Goal: Transaction & Acquisition: Purchase product/service

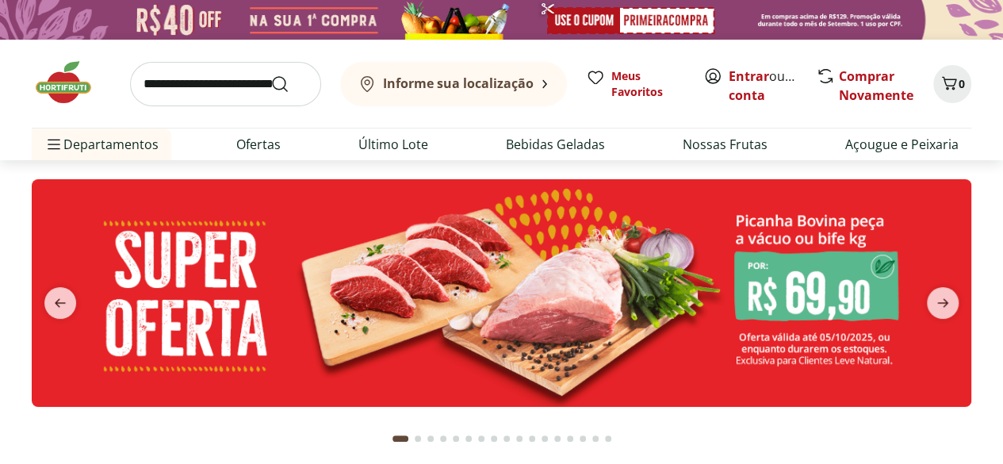
click at [450, 77] on b "Informe sua localização" at bounding box center [458, 83] width 151 height 17
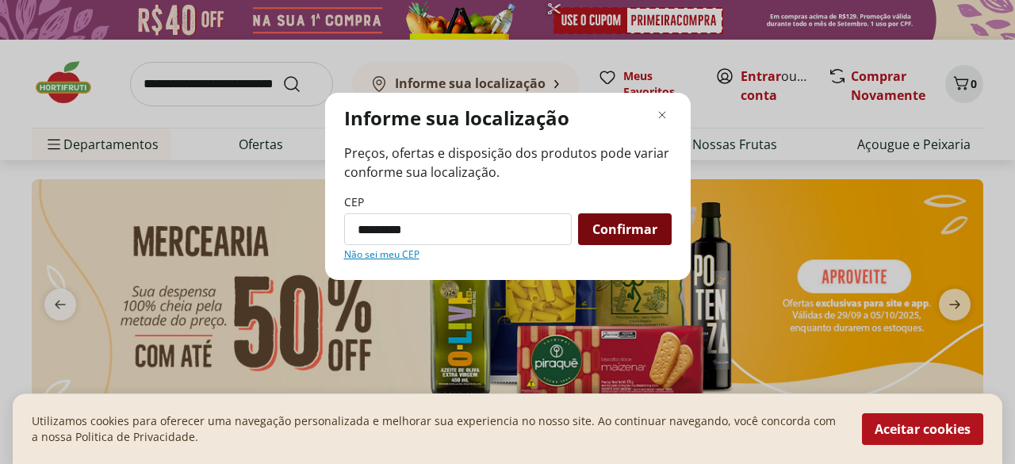
type input "*********"
click at [595, 229] on span "Confirmar" at bounding box center [624, 229] width 65 height 13
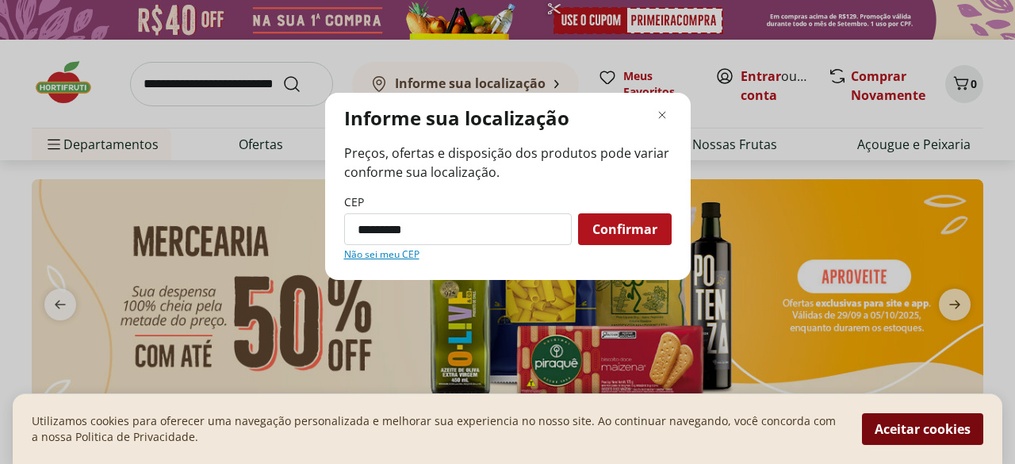
click at [903, 431] on button "Aceitar cookies" at bounding box center [922, 429] width 121 height 32
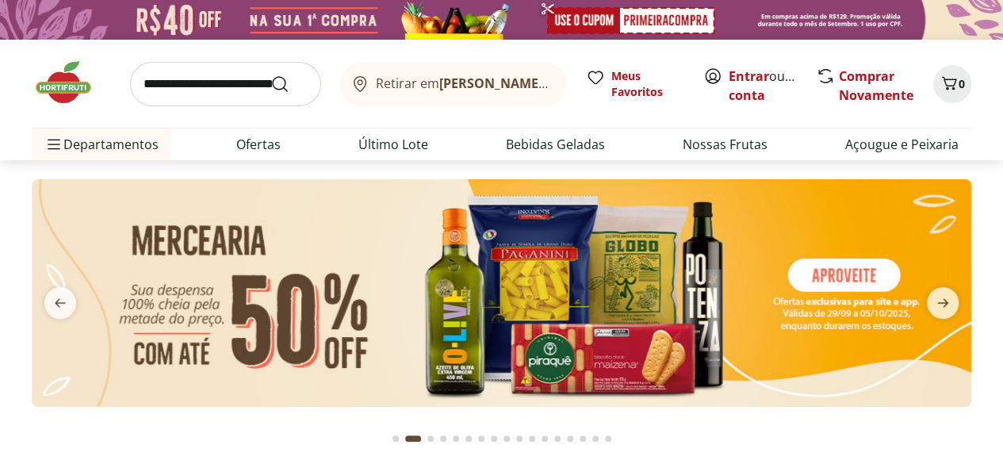
click at [255, 83] on input "search" at bounding box center [225, 84] width 191 height 44
type input "**********"
click at [270, 75] on button "Submit Search" at bounding box center [289, 84] width 38 height 19
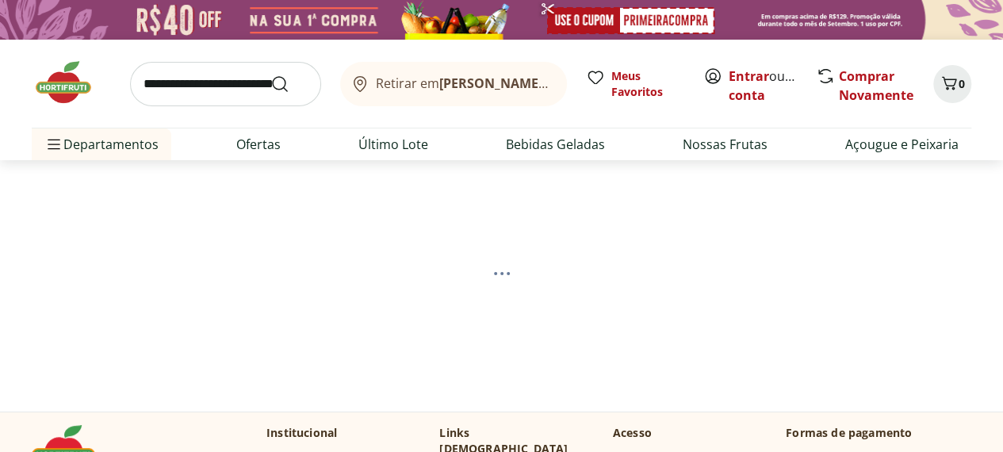
select select "**********"
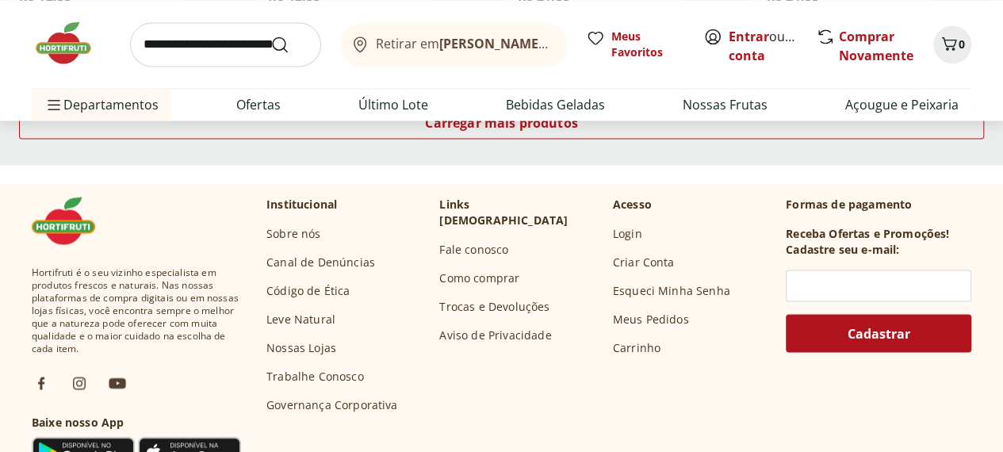
scroll to position [1110, 0]
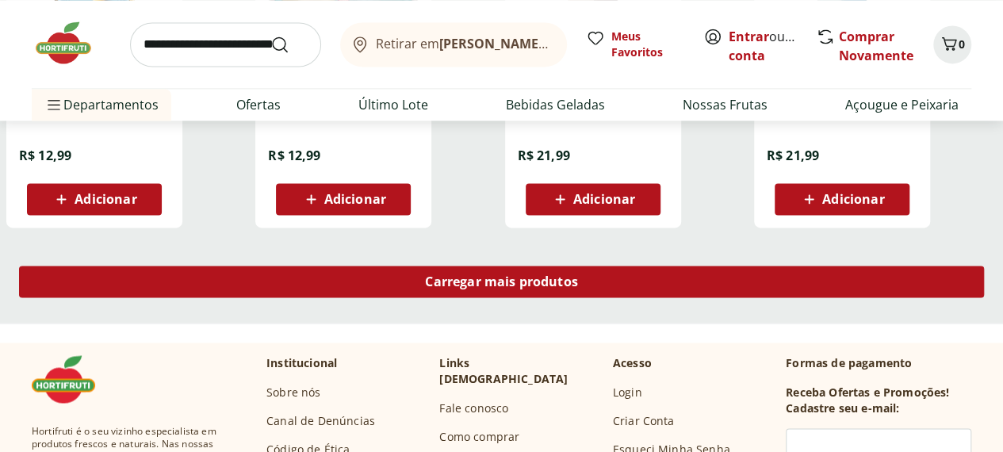
click at [578, 284] on span "Carregar mais produtos" at bounding box center [501, 281] width 153 height 13
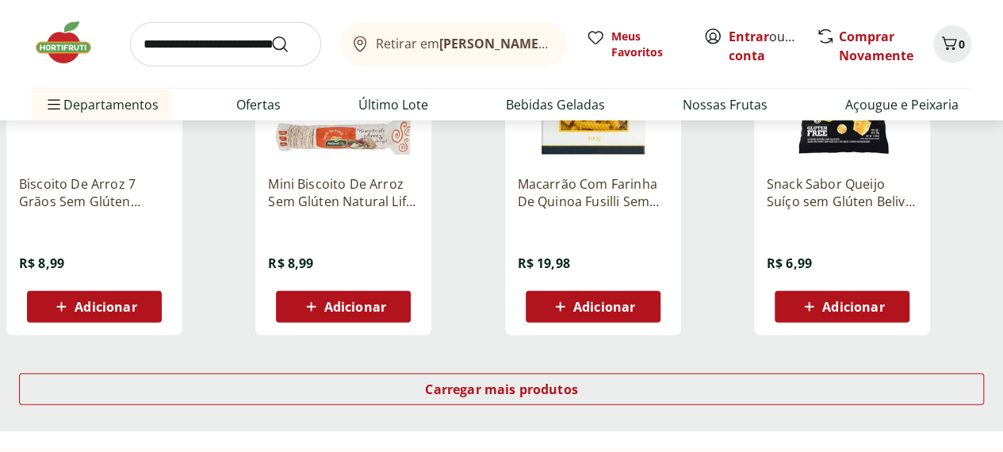
scroll to position [2141, 0]
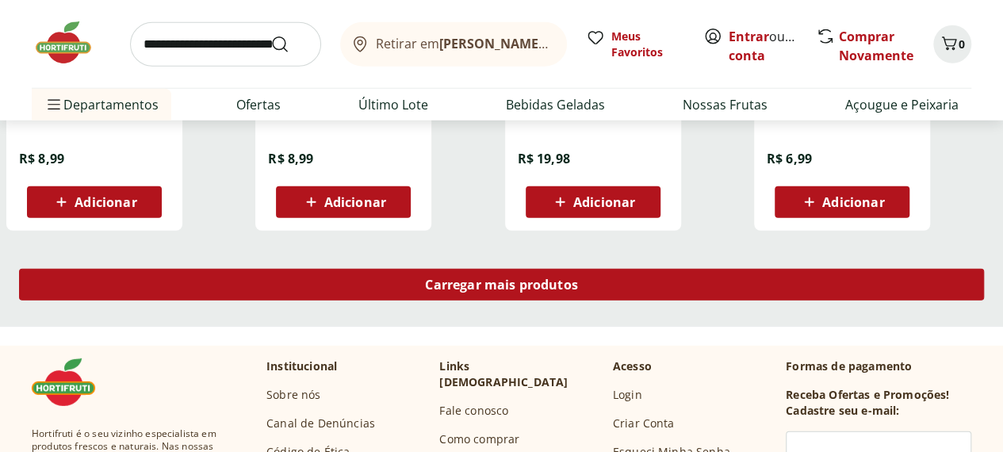
click at [578, 291] on span "Carregar mais produtos" at bounding box center [501, 284] width 153 height 13
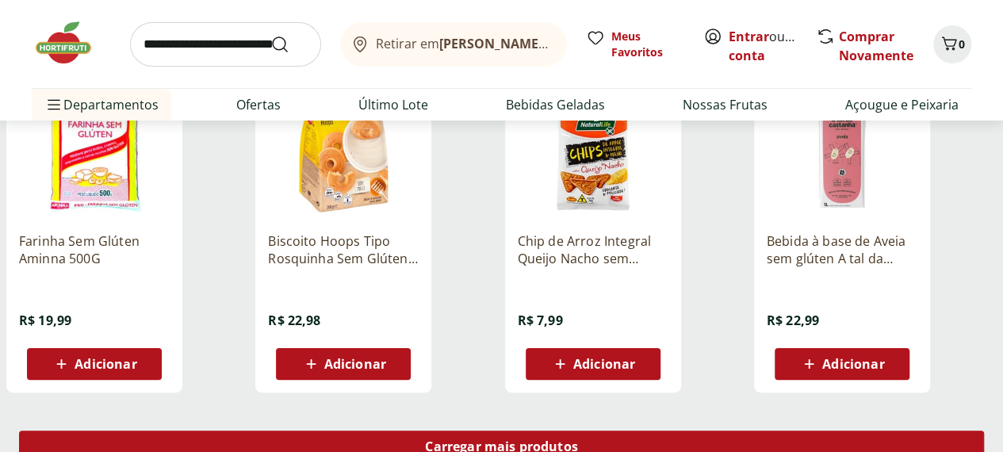
scroll to position [3172, 0]
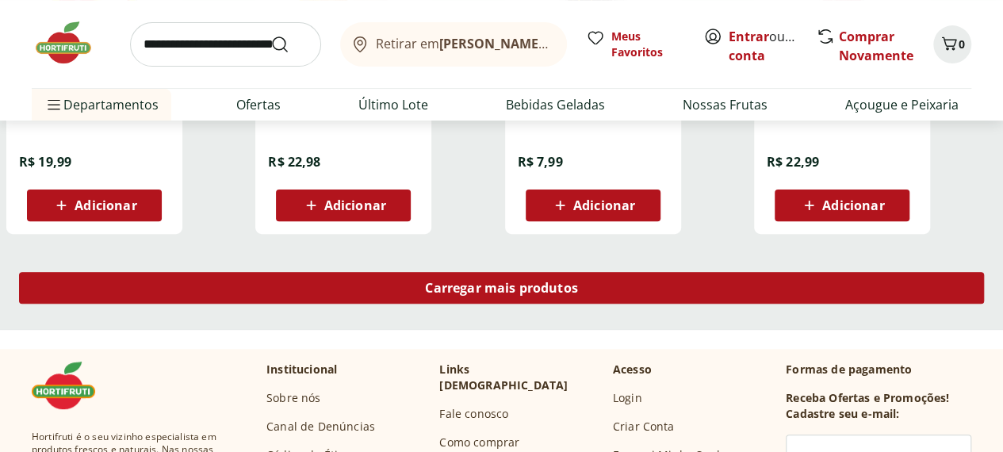
click at [578, 294] on span "Carregar mais produtos" at bounding box center [501, 288] width 153 height 13
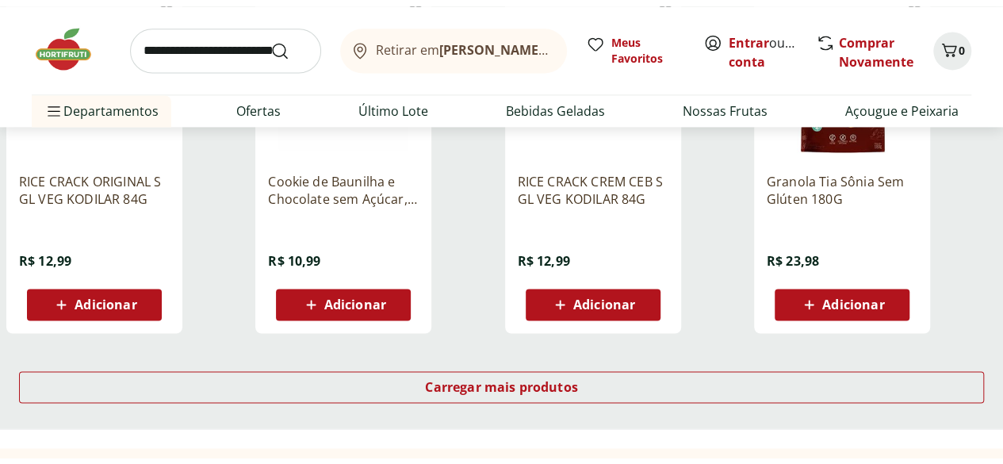
scroll to position [4124, 0]
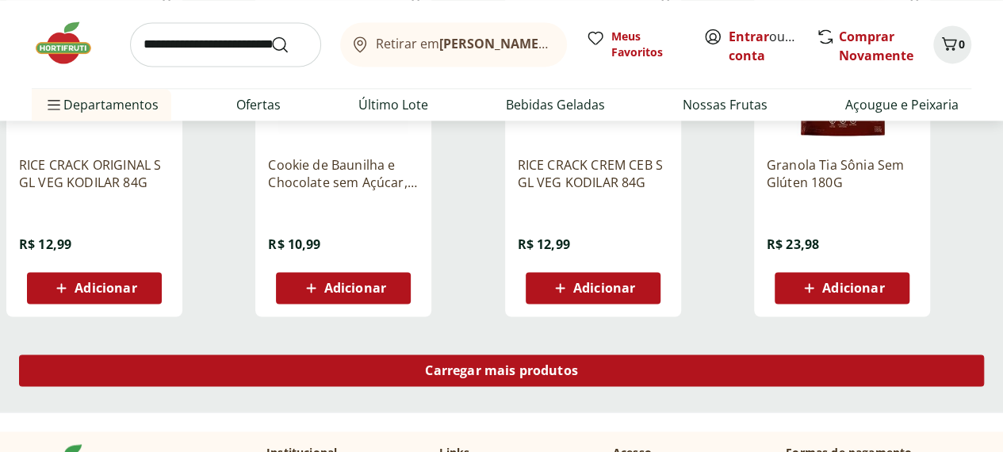
click at [578, 375] on span "Carregar mais produtos" at bounding box center [501, 370] width 153 height 13
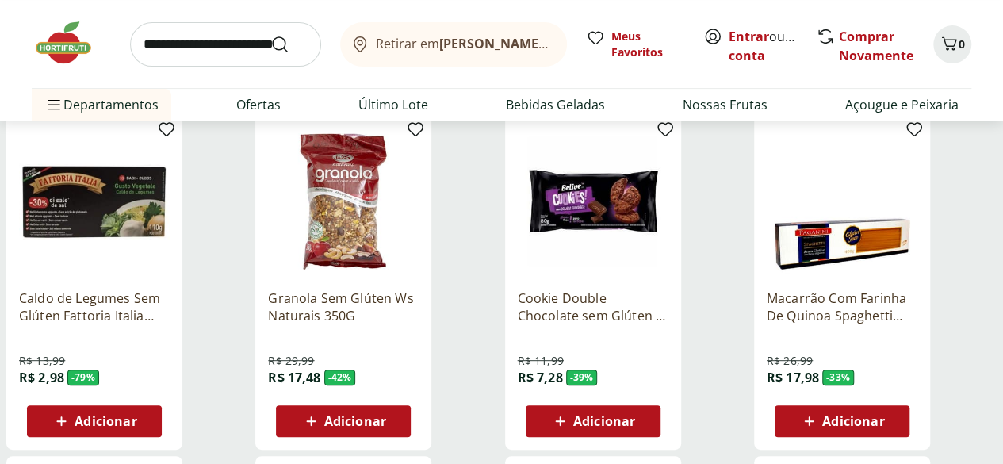
scroll to position [238, 0]
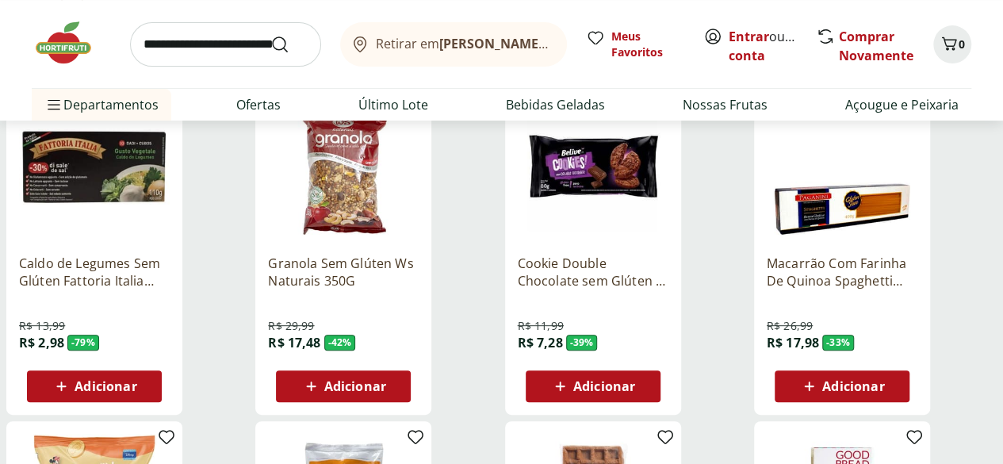
click at [419, 214] on img at bounding box center [343, 166] width 151 height 151
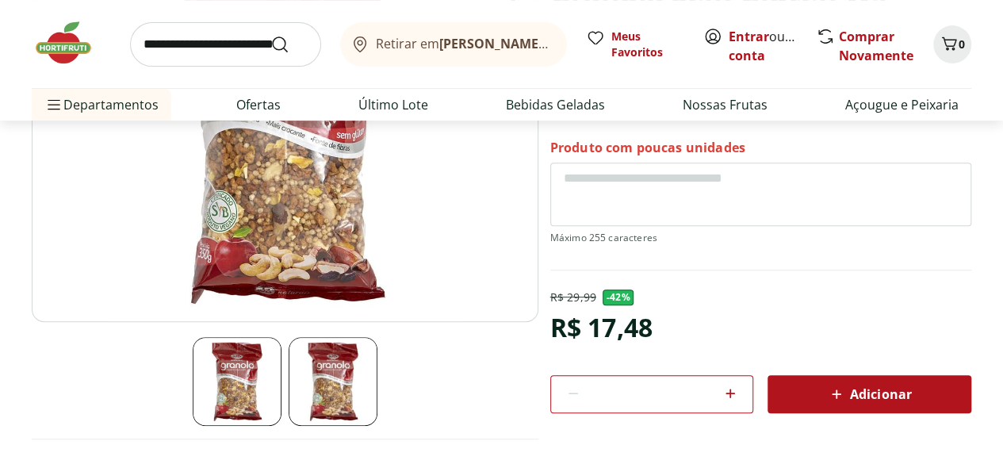
scroll to position [79, 0]
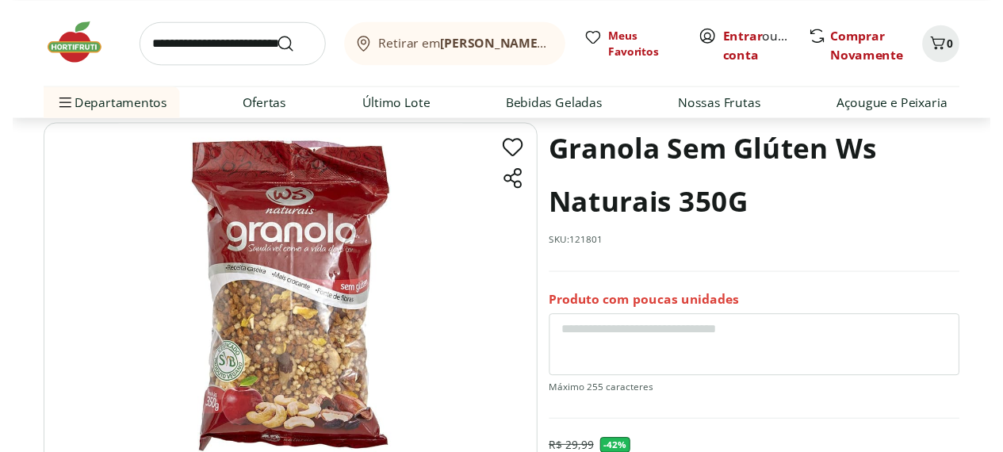
scroll to position [238, 0]
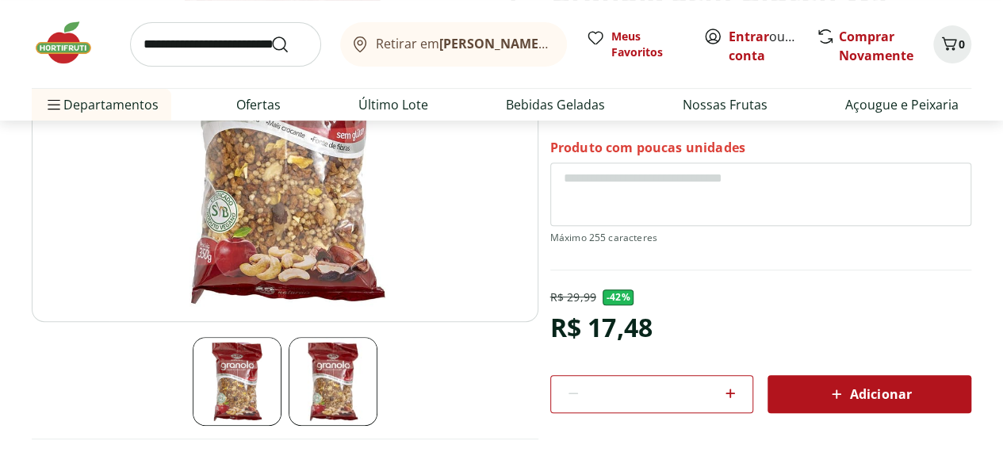
select select "**********"
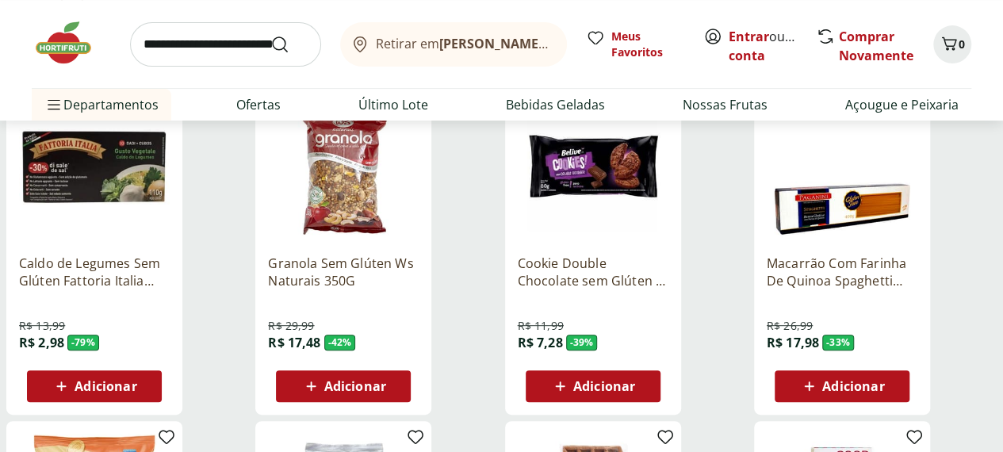
click at [386, 393] on span "Adicionar" at bounding box center [355, 386] width 62 height 13
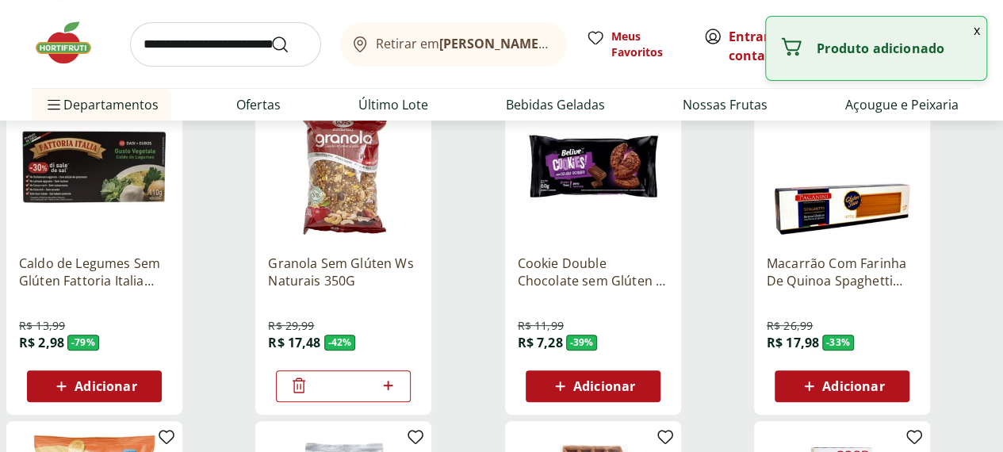
click at [170, 160] on img at bounding box center [94, 166] width 151 height 151
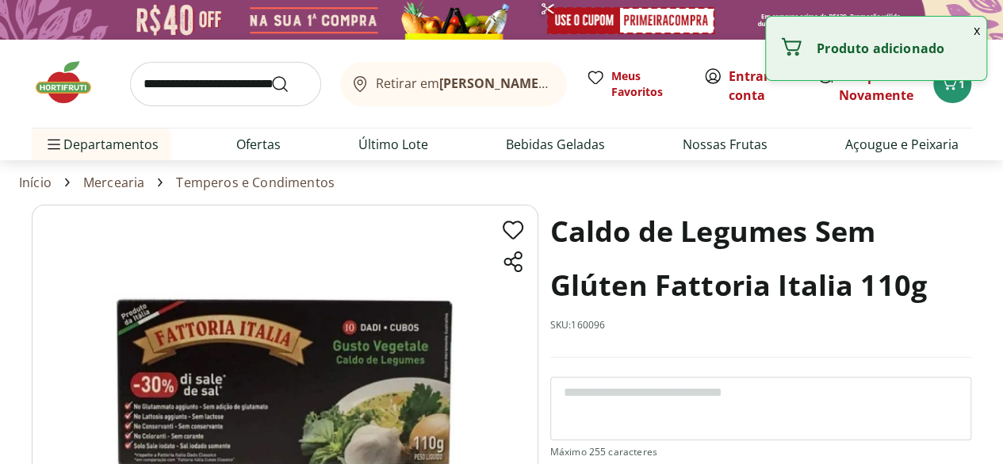
click at [358, 360] on img at bounding box center [285, 382] width 507 height 355
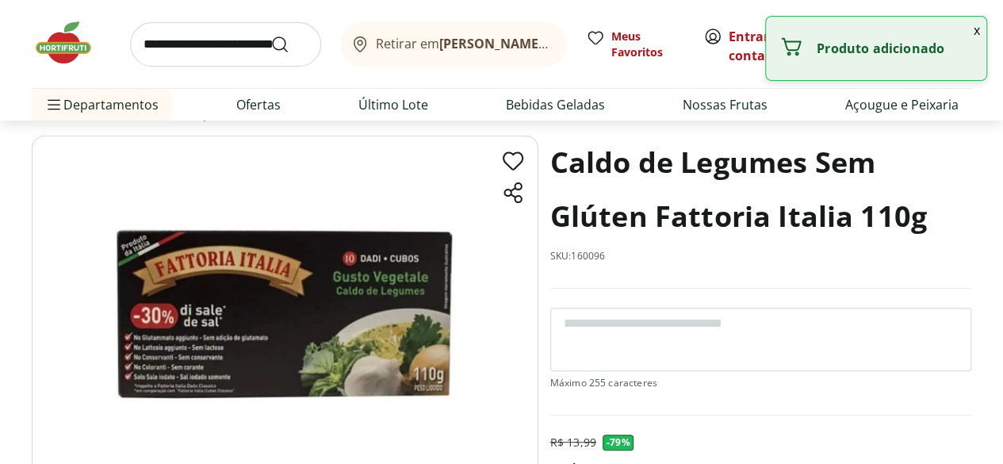
scroll to position [159, 0]
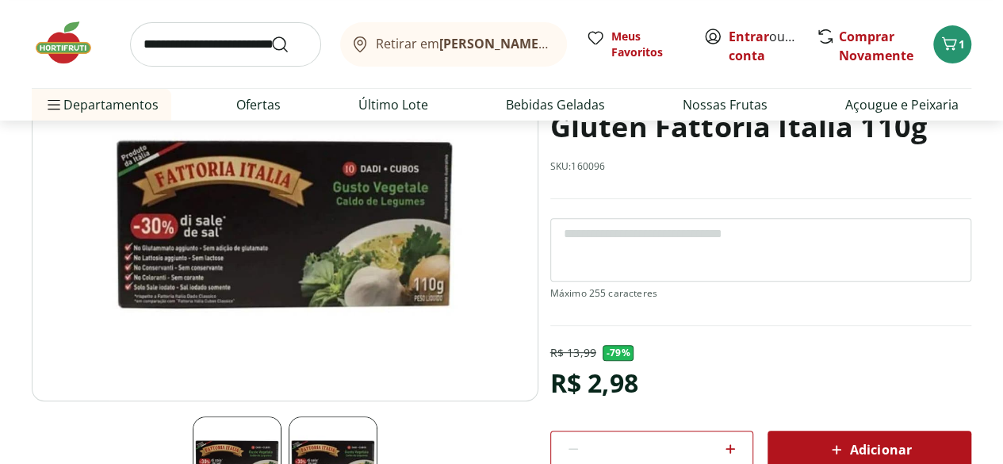
click at [358, 265] on img at bounding box center [285, 223] width 507 height 355
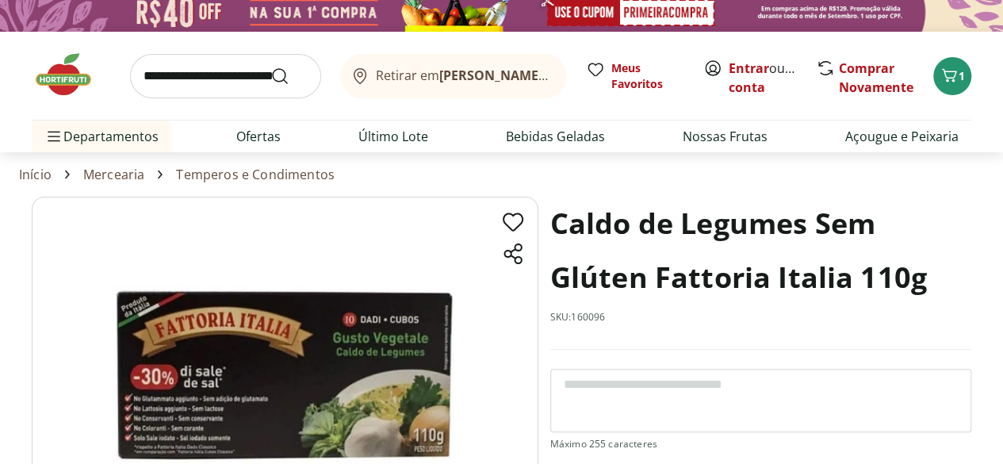
scroll to position [0, 0]
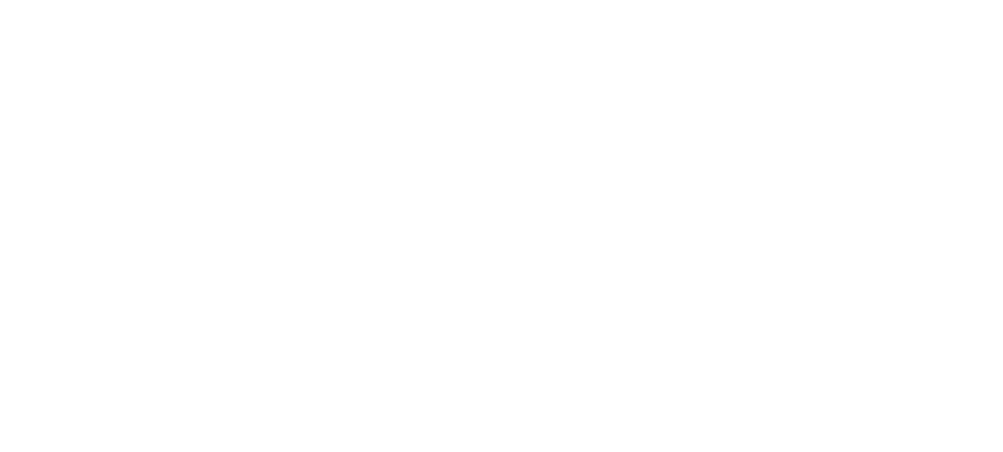
scroll to position [238, 0]
select select "**********"
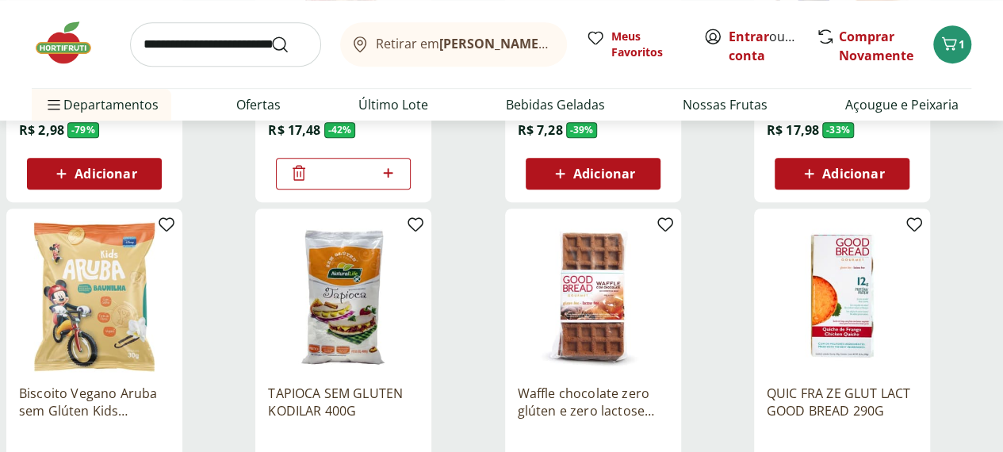
scroll to position [476, 0]
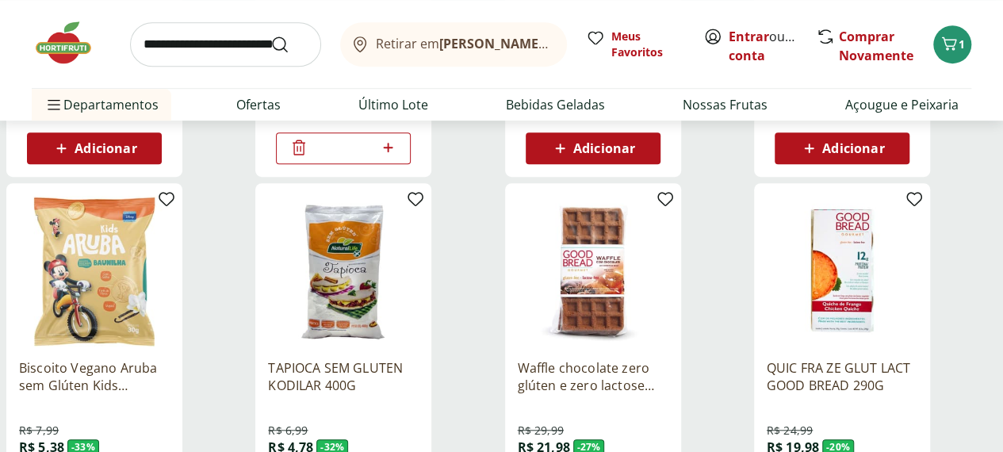
click at [669, 281] on img at bounding box center [593, 271] width 151 height 151
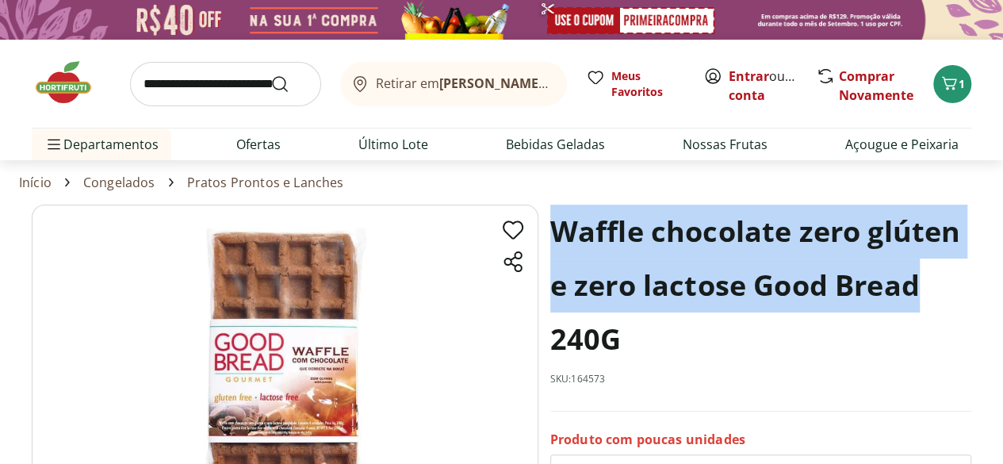
drag, startPoint x: 921, startPoint y: 293, endPoint x: 555, endPoint y: 247, distance: 368.5
click at [555, 247] on h1 "Waffle chocolate zero glúten e zero lactose Good Bread 240G" at bounding box center [760, 286] width 421 height 162
copy h1 "Waffle chocolate zero glúten e zero lactose Good Bread"
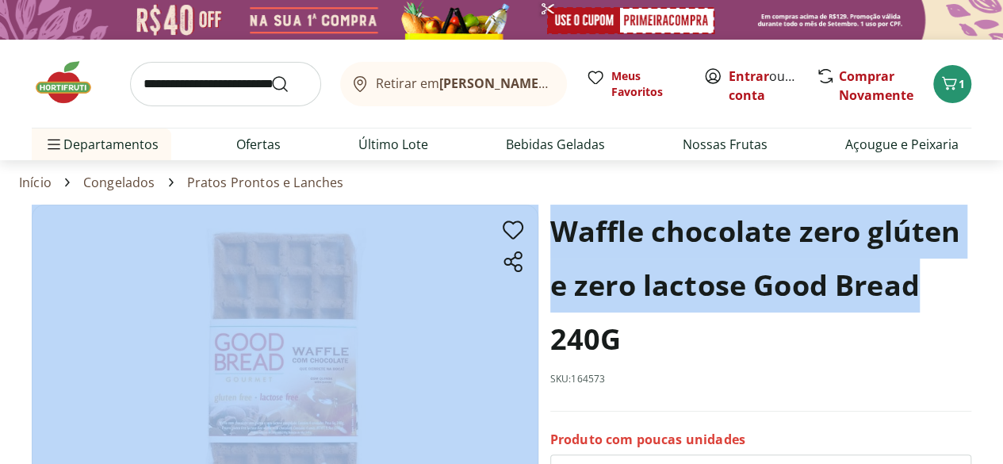
drag, startPoint x: 912, startPoint y: 294, endPoint x: 540, endPoint y: 262, distance: 373.4
copy section "Waffle chocolate zero glúten e zero lactose Good Bread"
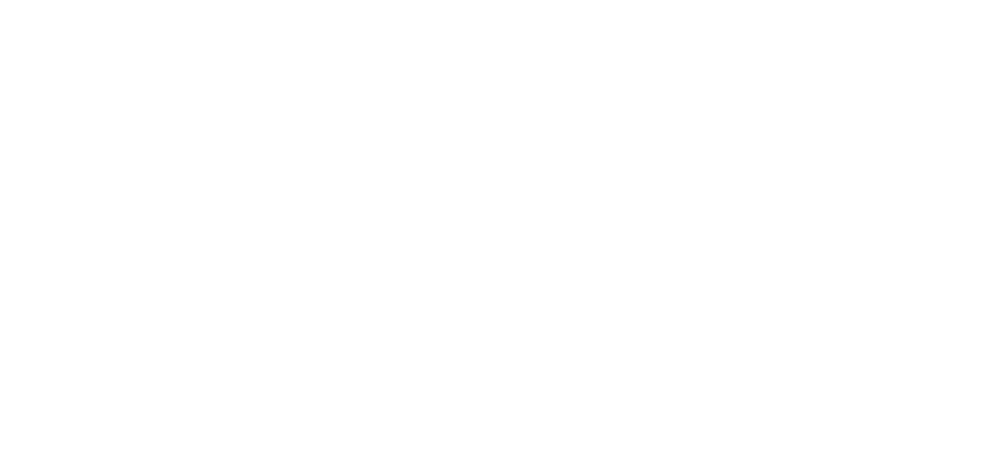
scroll to position [476, 0]
select select "**********"
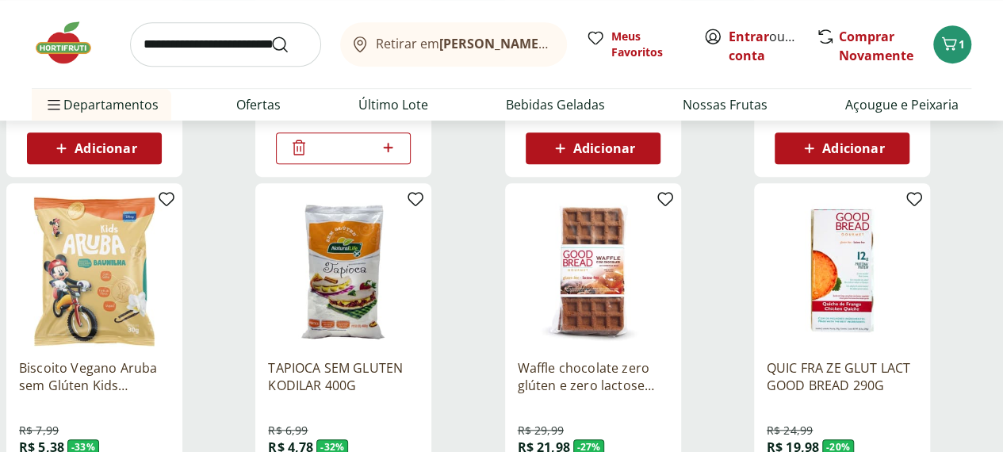
scroll to position [555, 0]
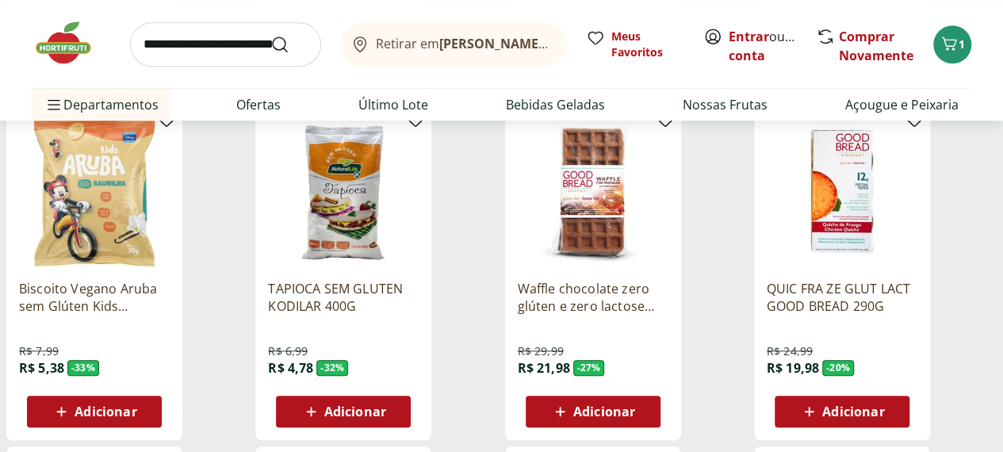
click at [918, 217] on img at bounding box center [842, 192] width 151 height 151
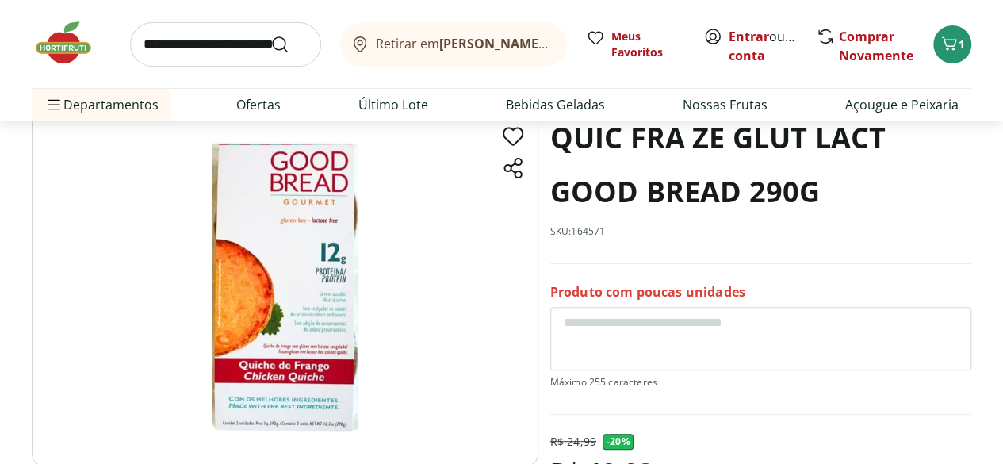
scroll to position [79, 0]
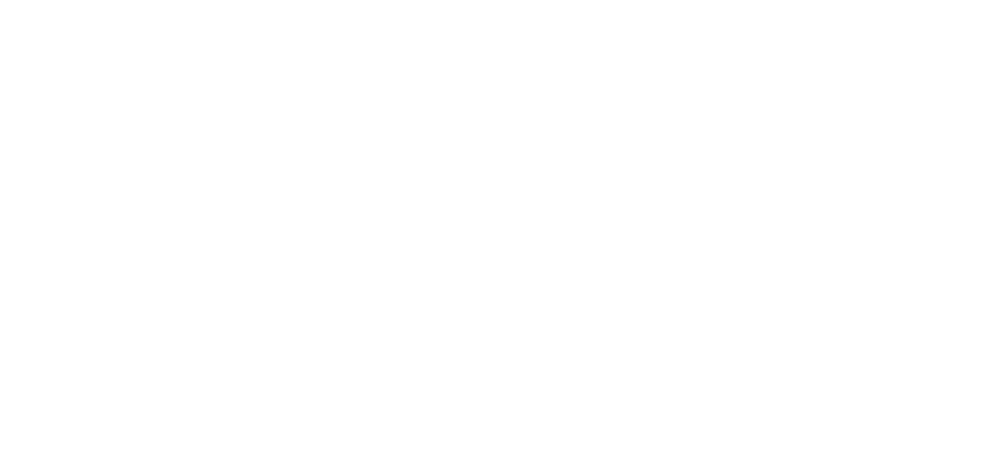
select select "**********"
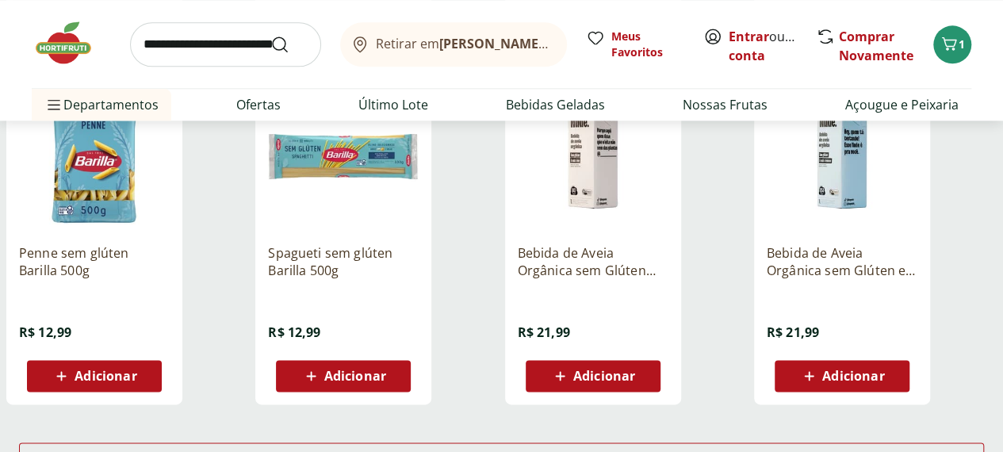
scroll to position [1110, 0]
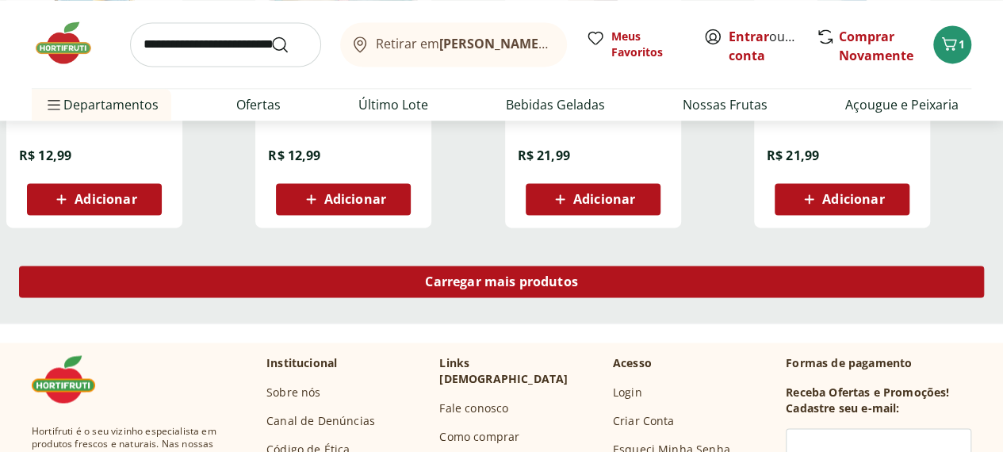
click at [578, 288] on span "Carregar mais produtos" at bounding box center [501, 281] width 153 height 13
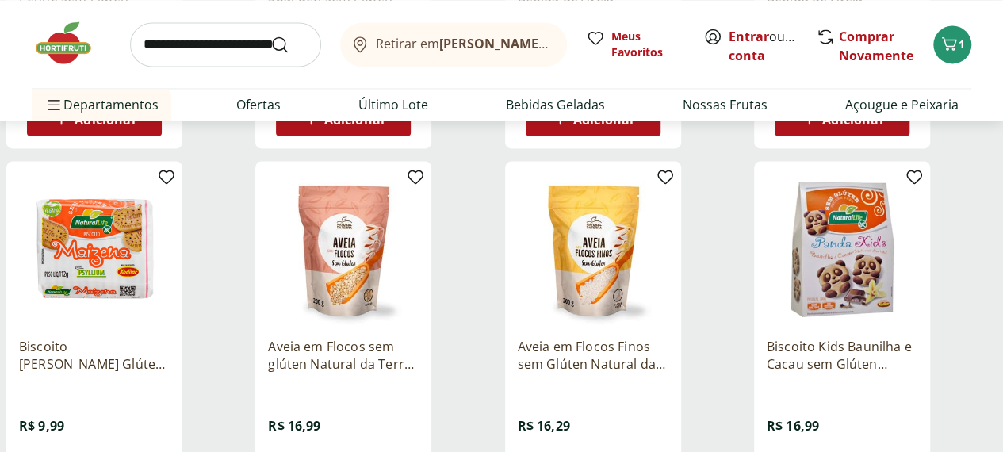
scroll to position [1348, 0]
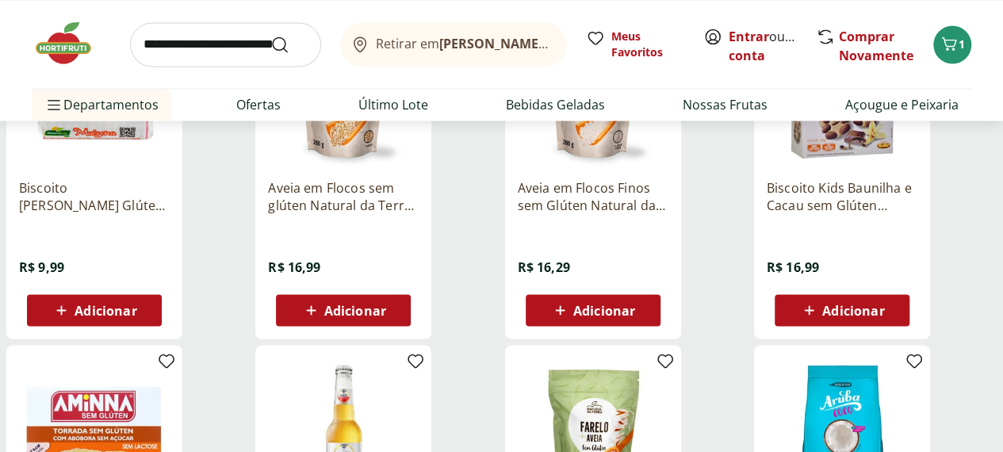
click at [648, 324] on div "Adicionar" at bounding box center [593, 310] width 109 height 29
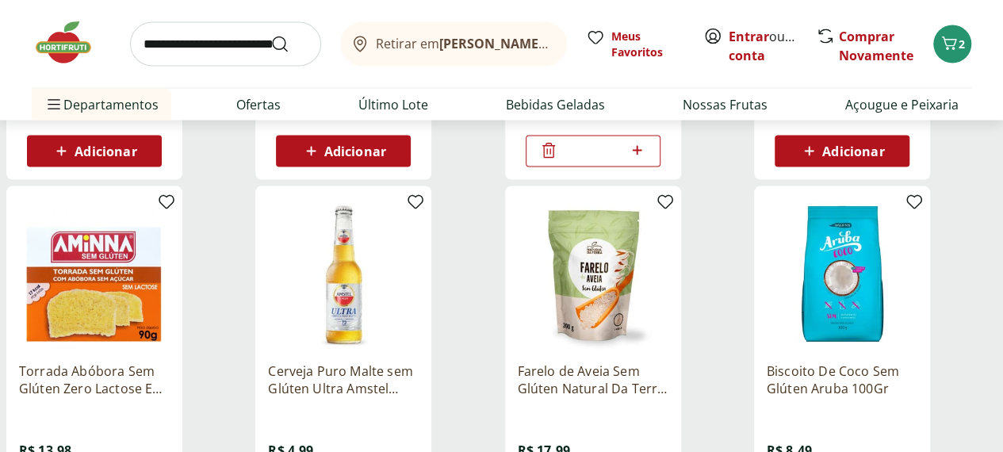
scroll to position [1586, 0]
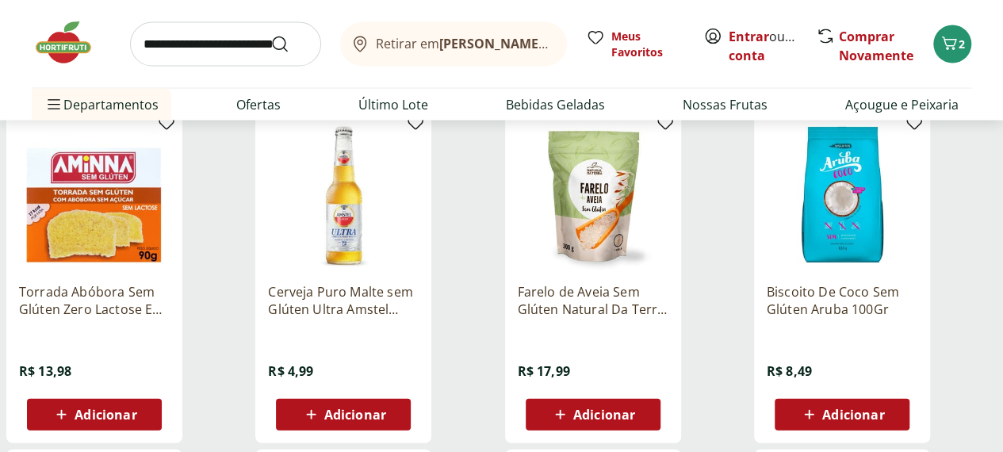
click at [71, 424] on icon at bounding box center [62, 414] width 20 height 19
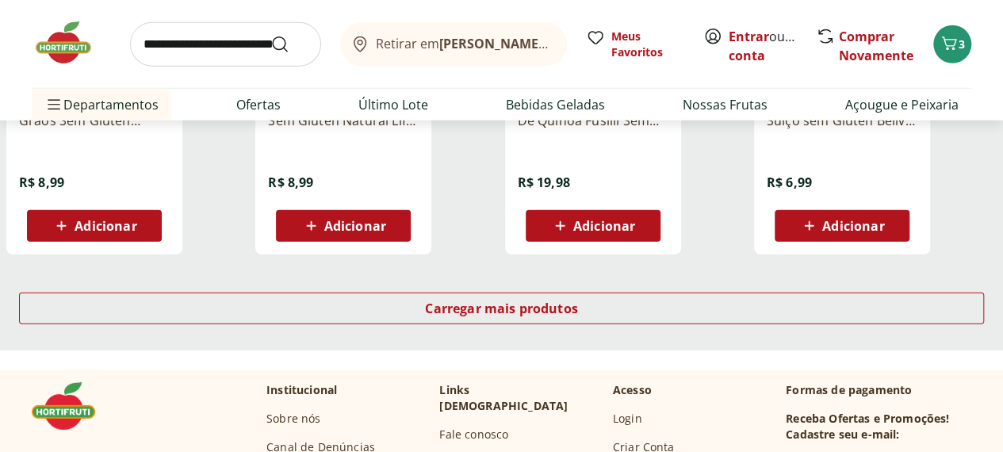
scroll to position [2141, 0]
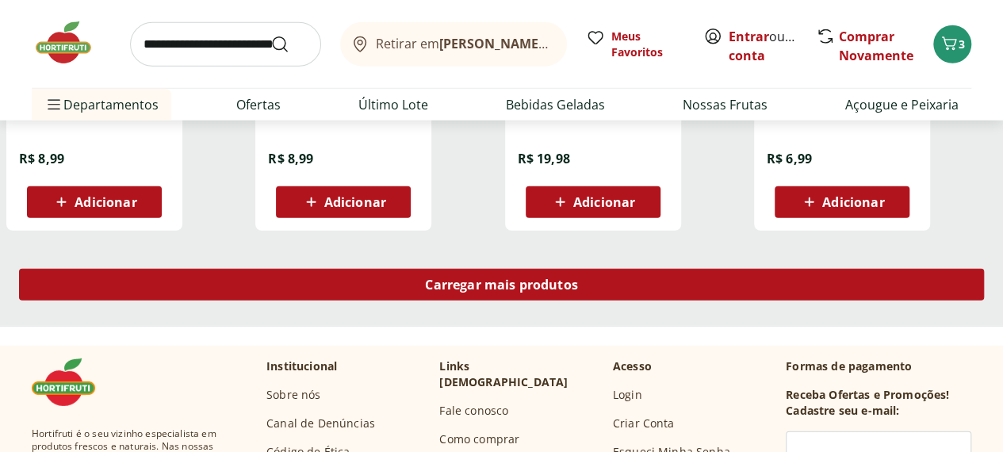
click at [578, 291] on span "Carregar mais produtos" at bounding box center [501, 284] width 153 height 13
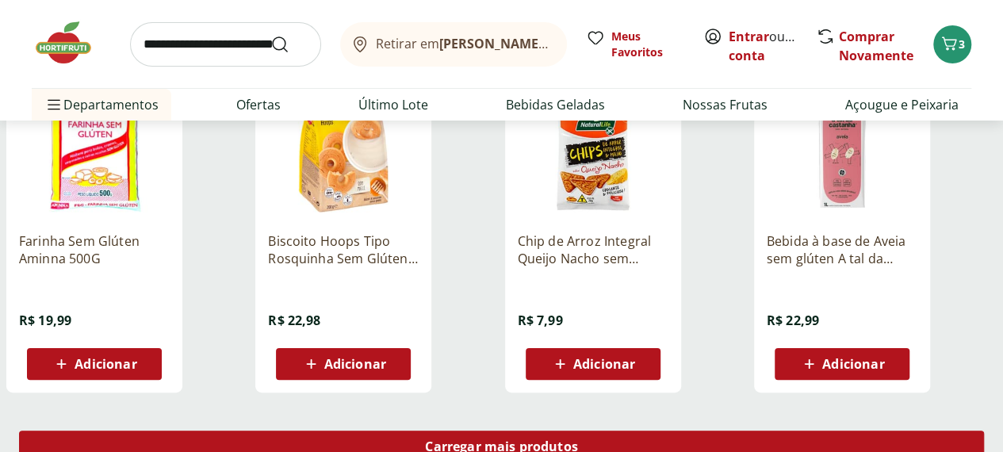
scroll to position [3093, 0]
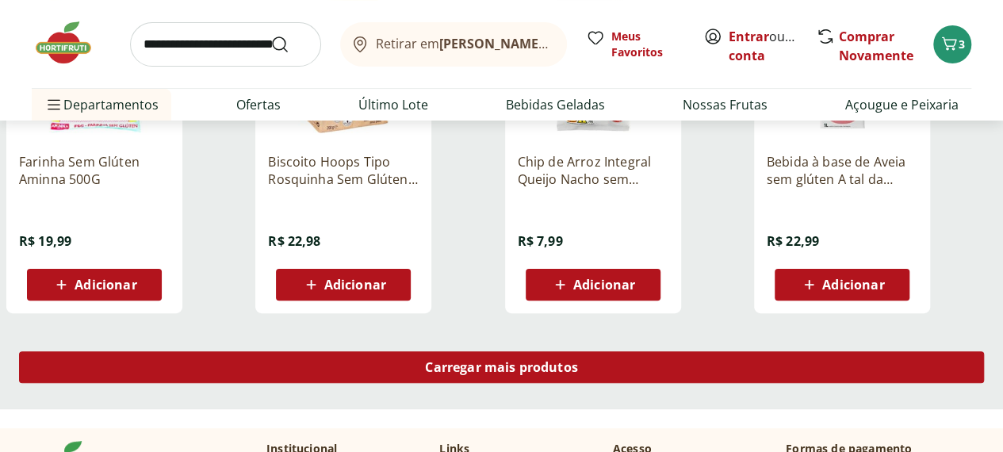
click at [578, 374] on span "Carregar mais produtos" at bounding box center [501, 367] width 153 height 13
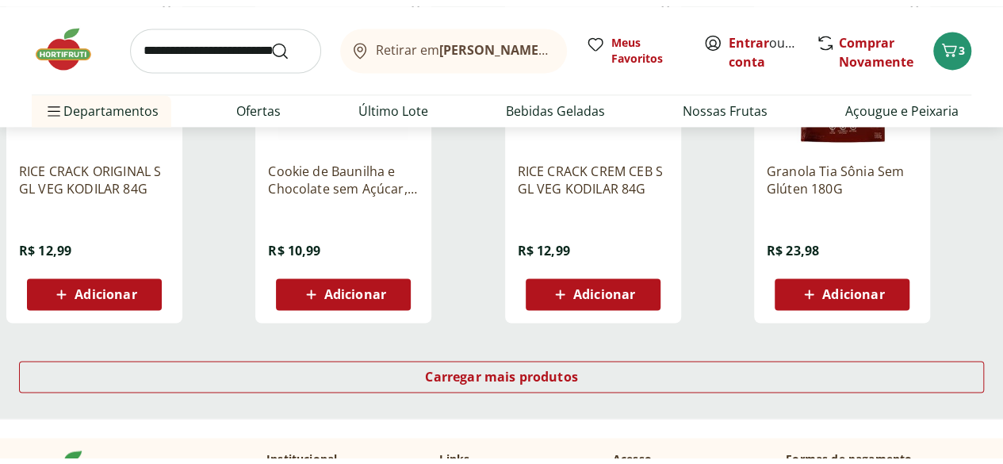
scroll to position [4203, 0]
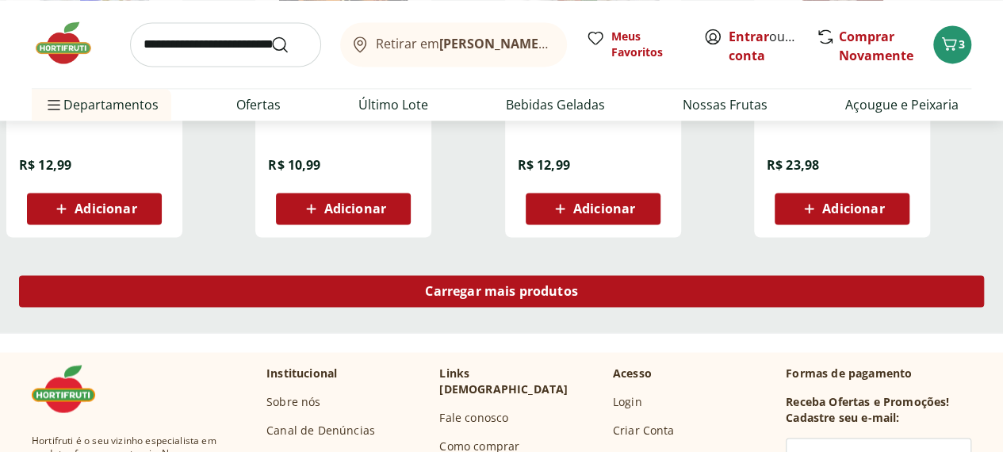
click at [669, 286] on div "Carregar mais produtos" at bounding box center [501, 291] width 965 height 32
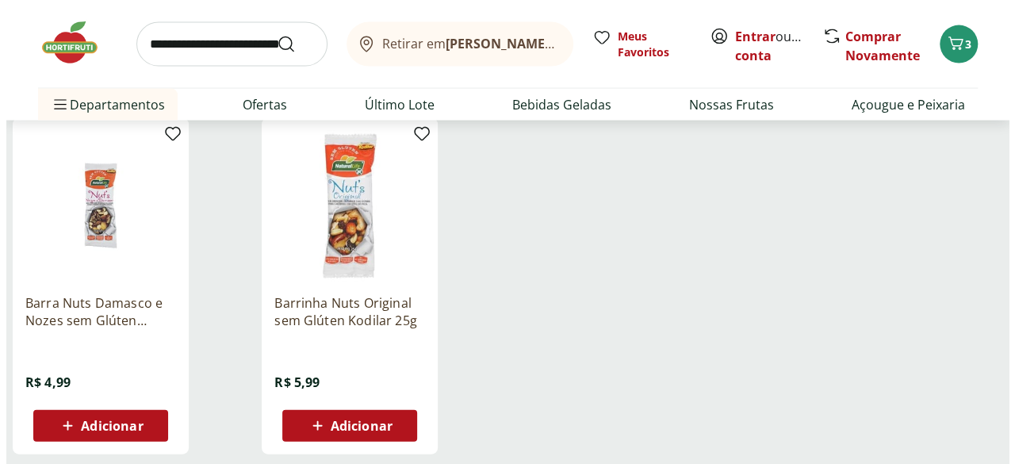
scroll to position [4679, 0]
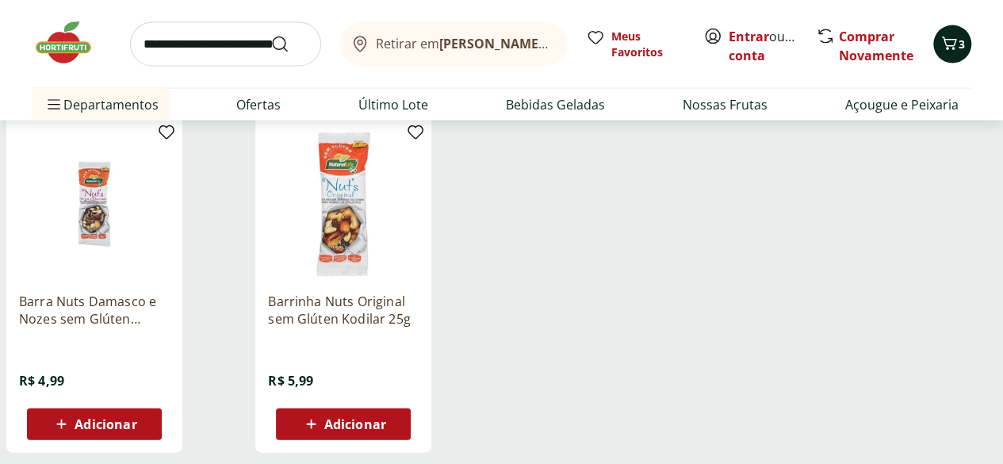
click at [953, 37] on icon "Carrinho" at bounding box center [949, 43] width 19 height 19
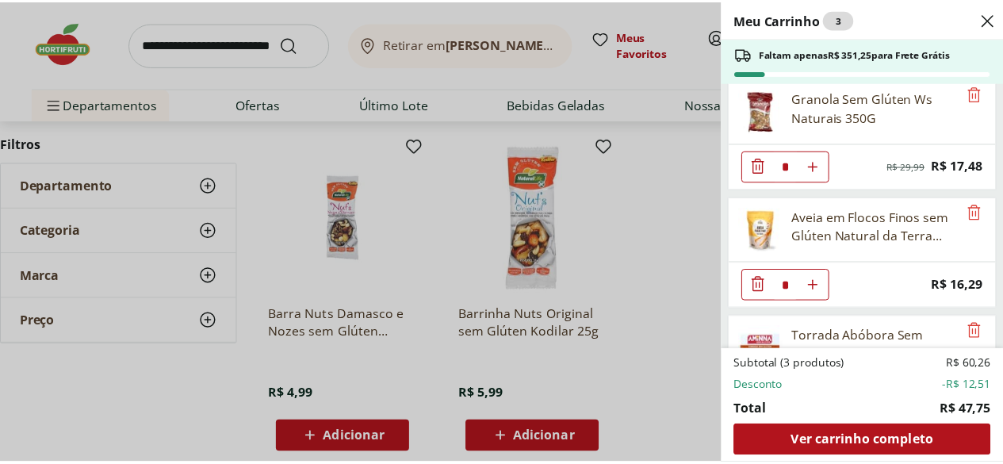
scroll to position [0, 0]
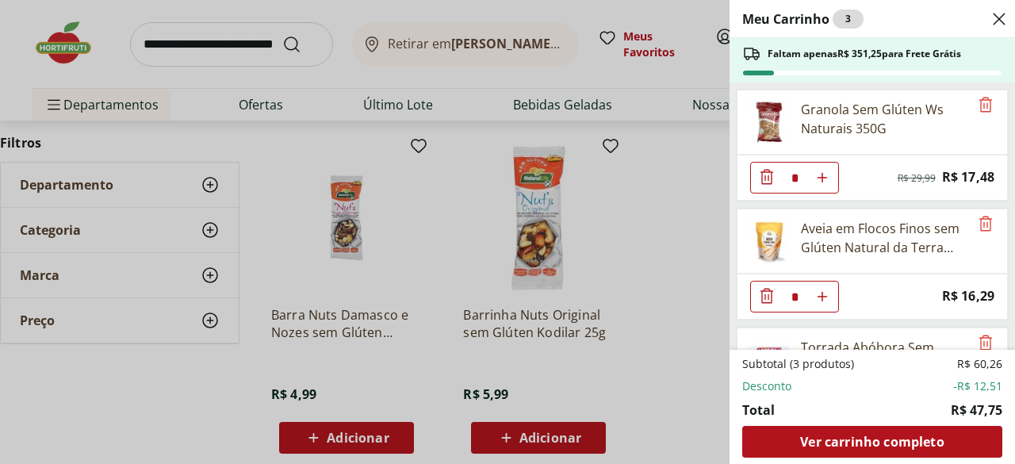
click at [651, 248] on div "Meu Carrinho 3 Faltam apenas R$ 351,25 para Frete Grátis Granola Sem Glúten Ws …" at bounding box center [507, 232] width 1015 height 464
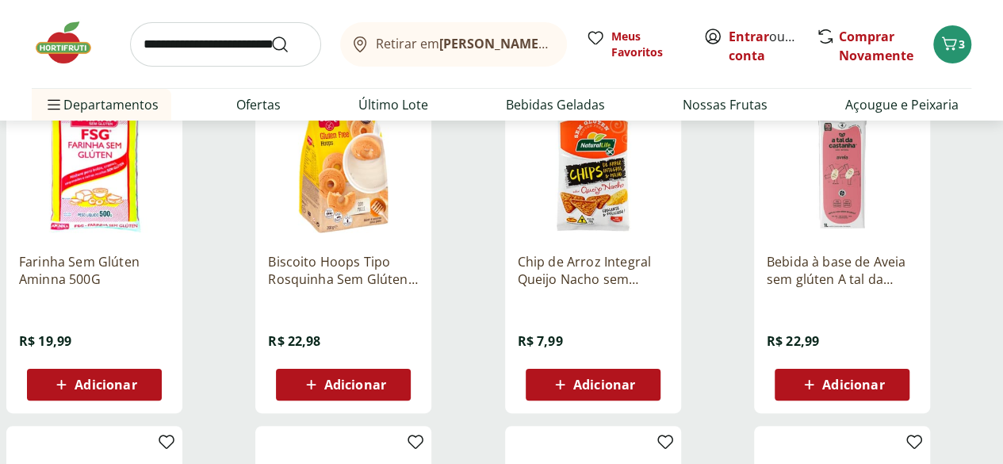
scroll to position [3014, 0]
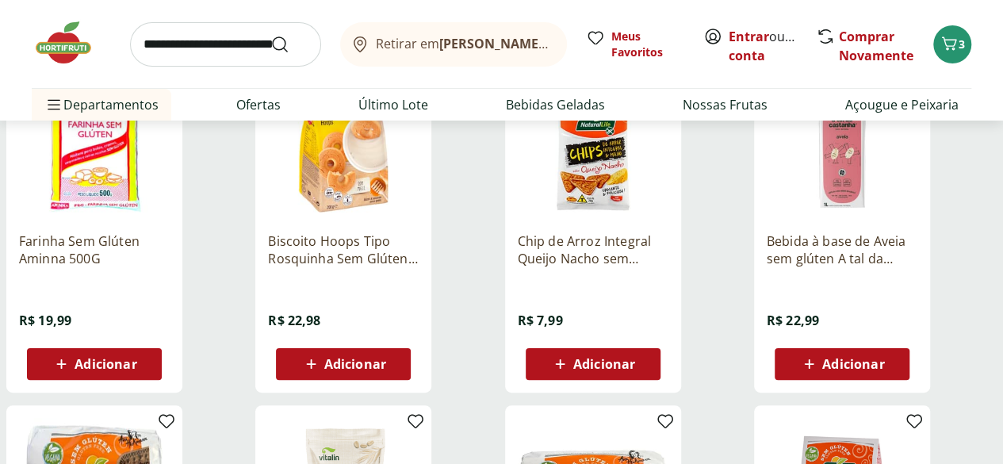
click at [321, 374] on icon at bounding box center [311, 364] width 20 height 19
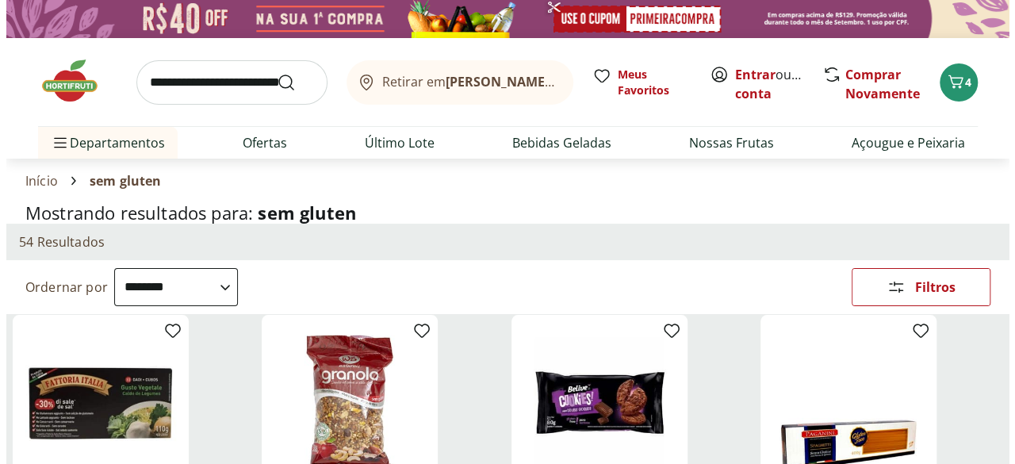
scroll to position [0, 0]
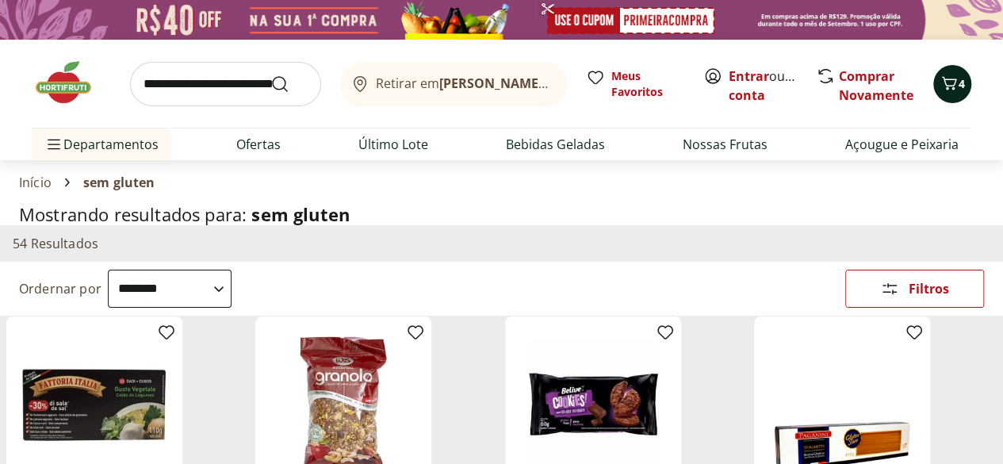
click at [944, 79] on icon "Carrinho" at bounding box center [949, 82] width 15 height 13
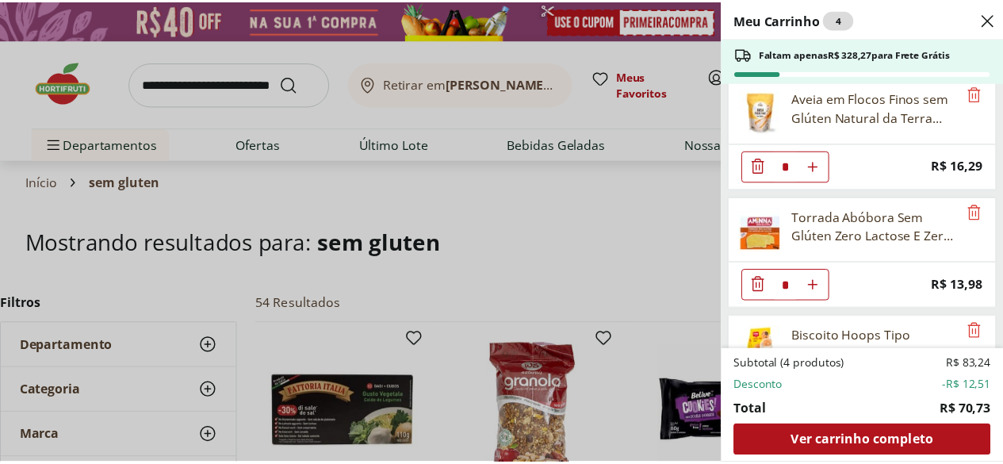
scroll to position [208, 0]
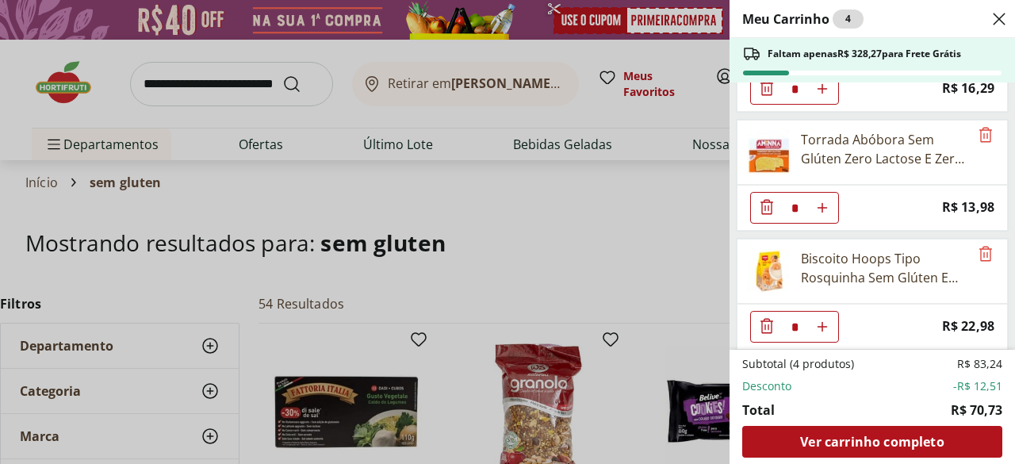
click at [661, 217] on div "Meu Carrinho 4 Faltam apenas R$ 328,27 para Frete Grátis Granola Sem Glúten Ws …" at bounding box center [507, 232] width 1015 height 464
